Goal: Find specific page/section: Find specific page/section

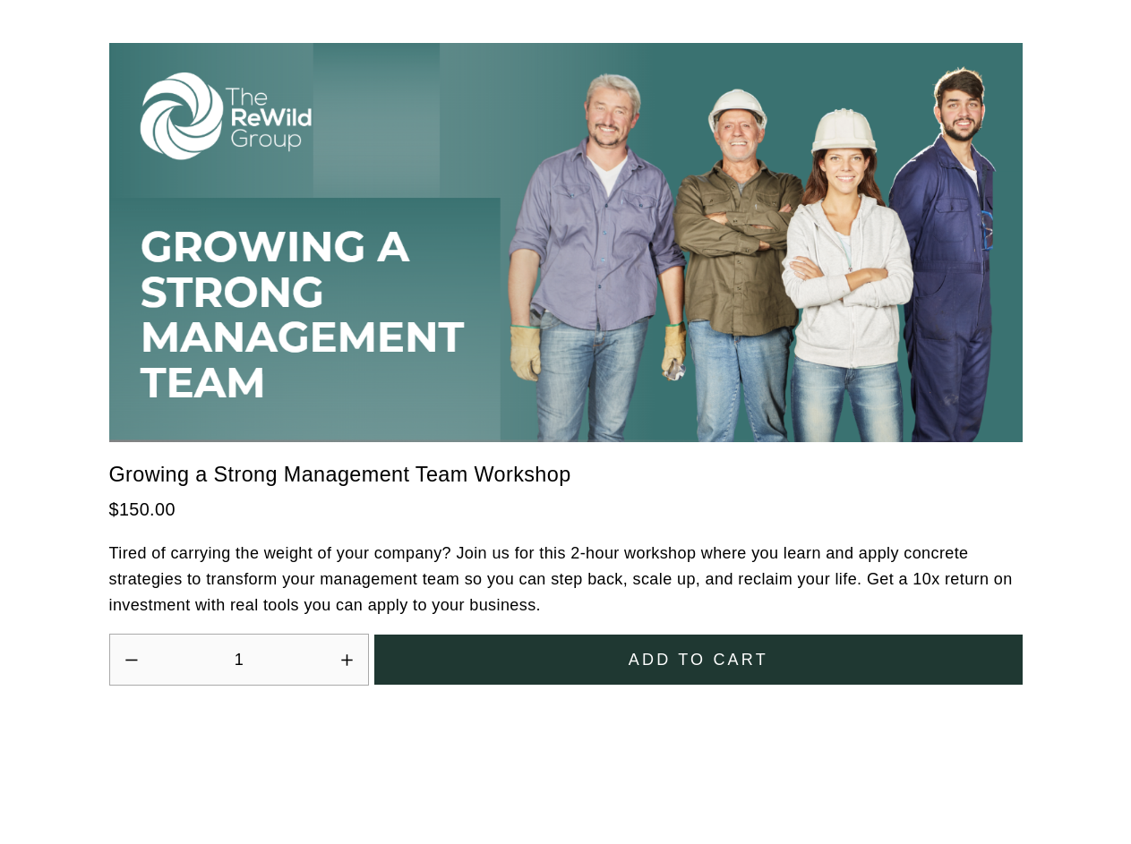
scroll to position [4952, 0]
